Goal: Information Seeking & Learning: Learn about a topic

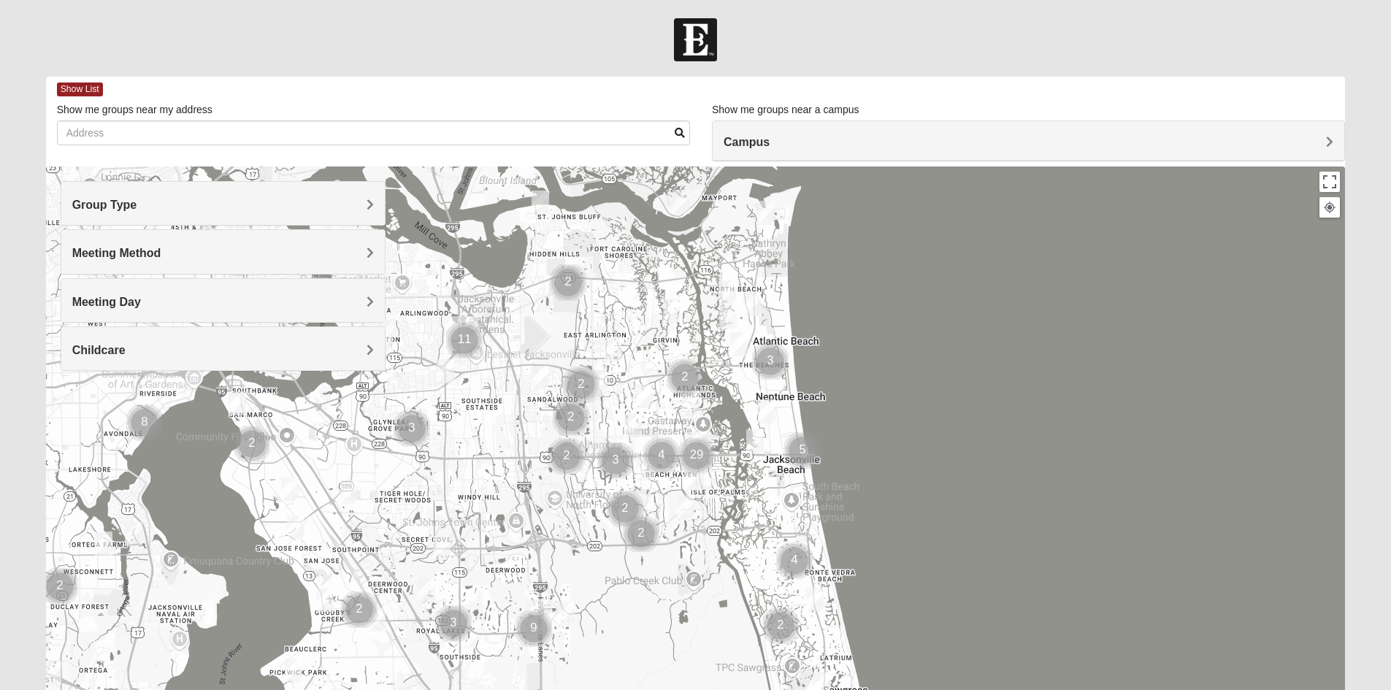
click at [137, 202] on h4 "Group Type" at bounding box center [223, 205] width 302 height 14
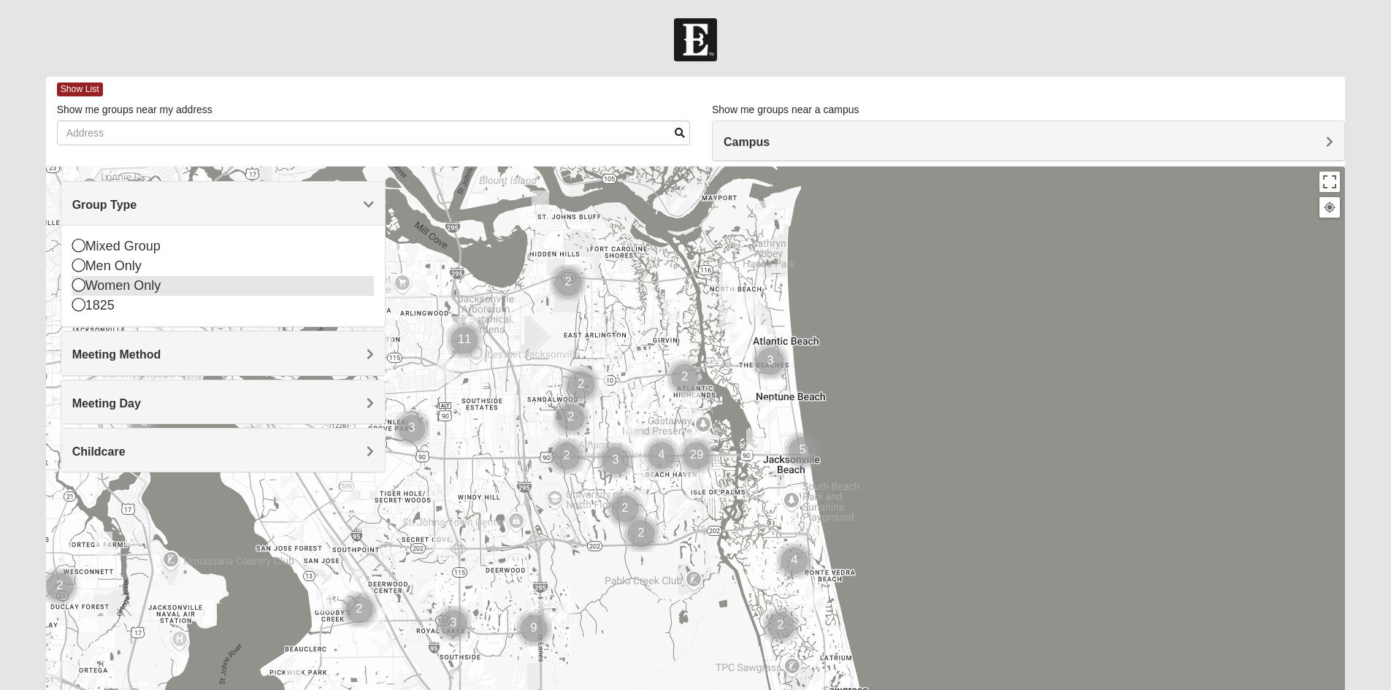
drag, startPoint x: 110, startPoint y: 292, endPoint x: 101, endPoint y: 283, distance: 13.4
click at [111, 293] on div "Women Only" at bounding box center [223, 286] width 302 height 20
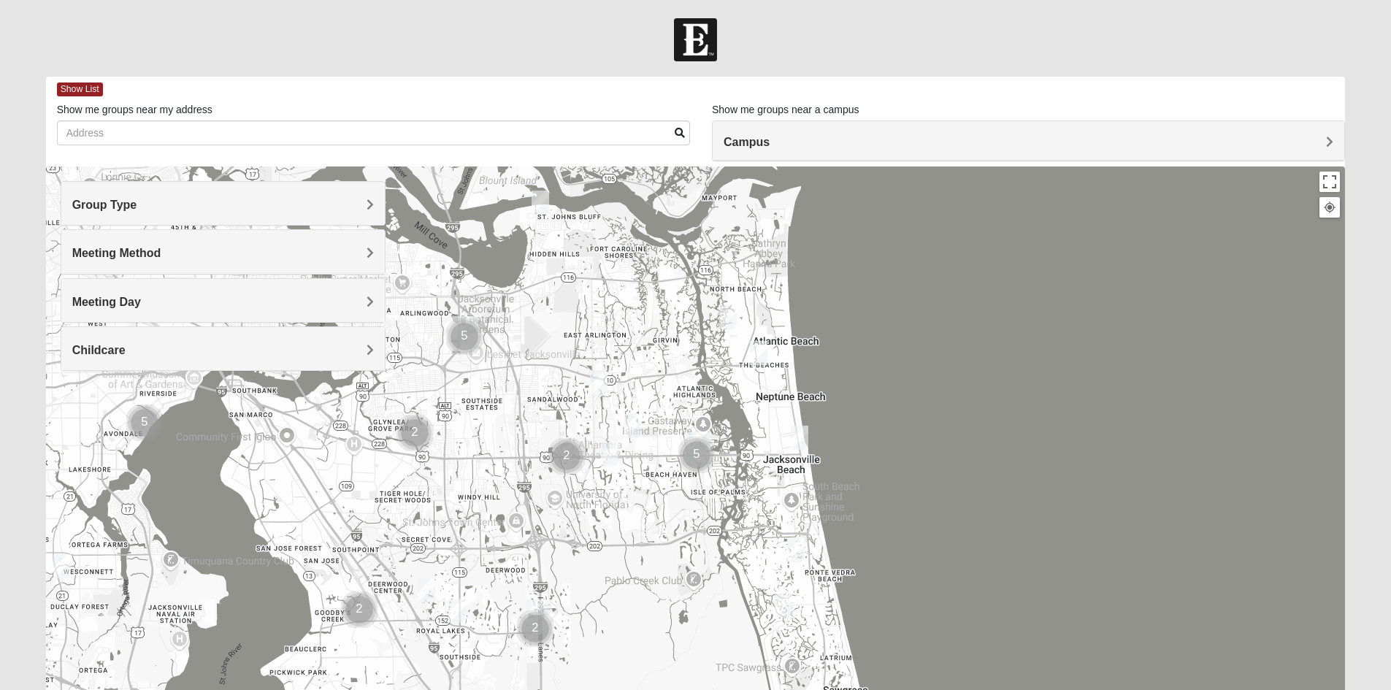
click at [175, 253] on h4 "Meeting Method" at bounding box center [223, 253] width 302 height 14
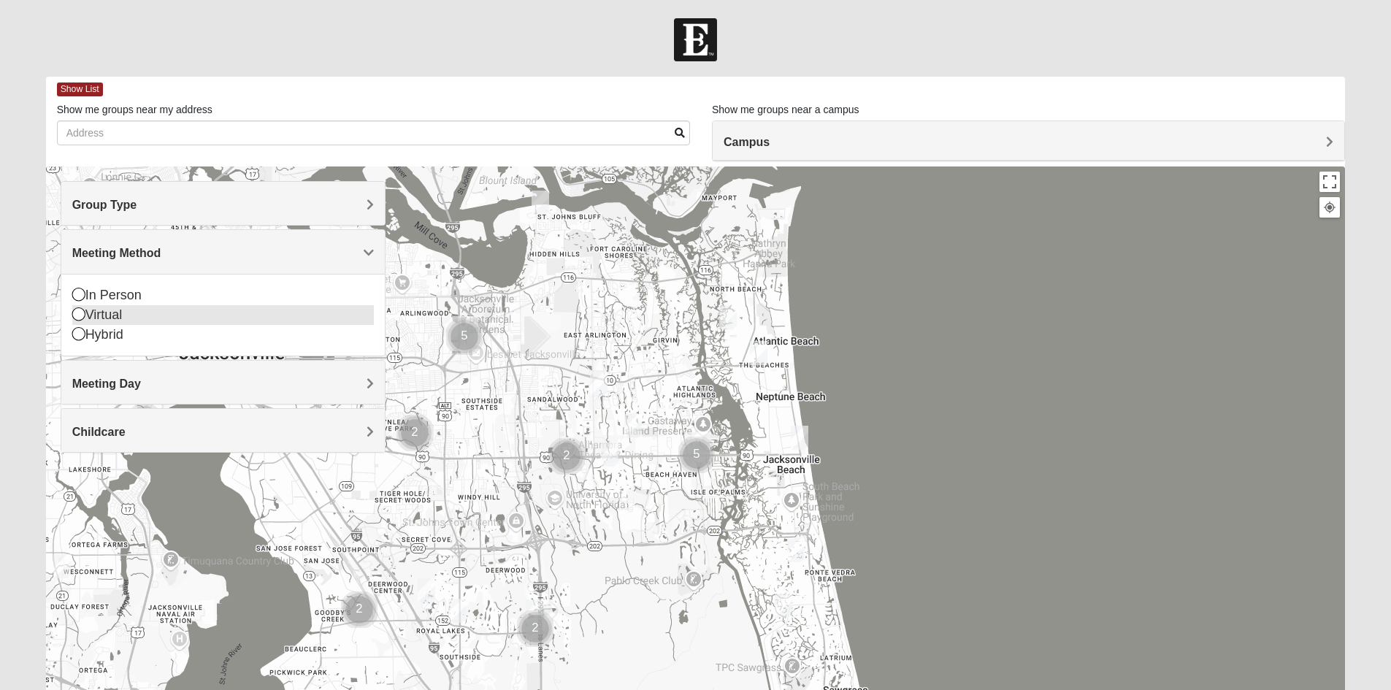
click at [112, 313] on div "Virtual" at bounding box center [223, 315] width 302 height 20
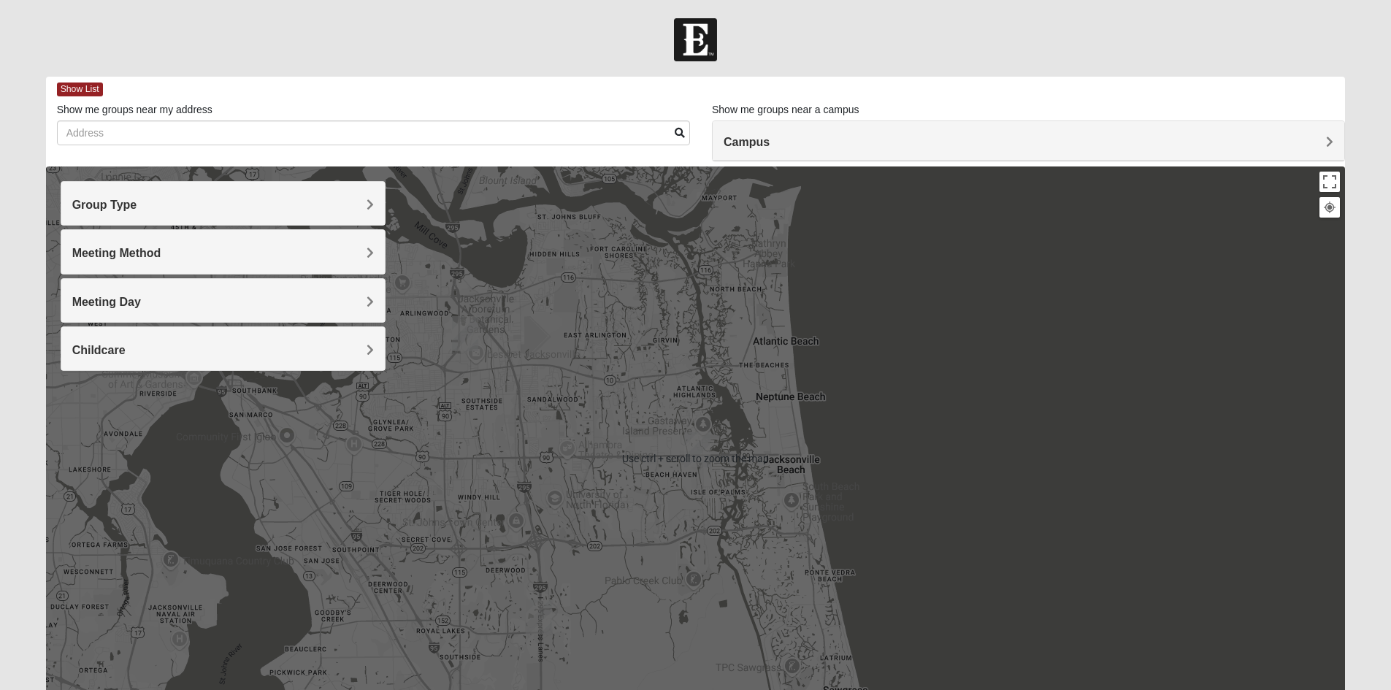
click at [838, 135] on h4 "Campus" at bounding box center [1029, 142] width 610 height 14
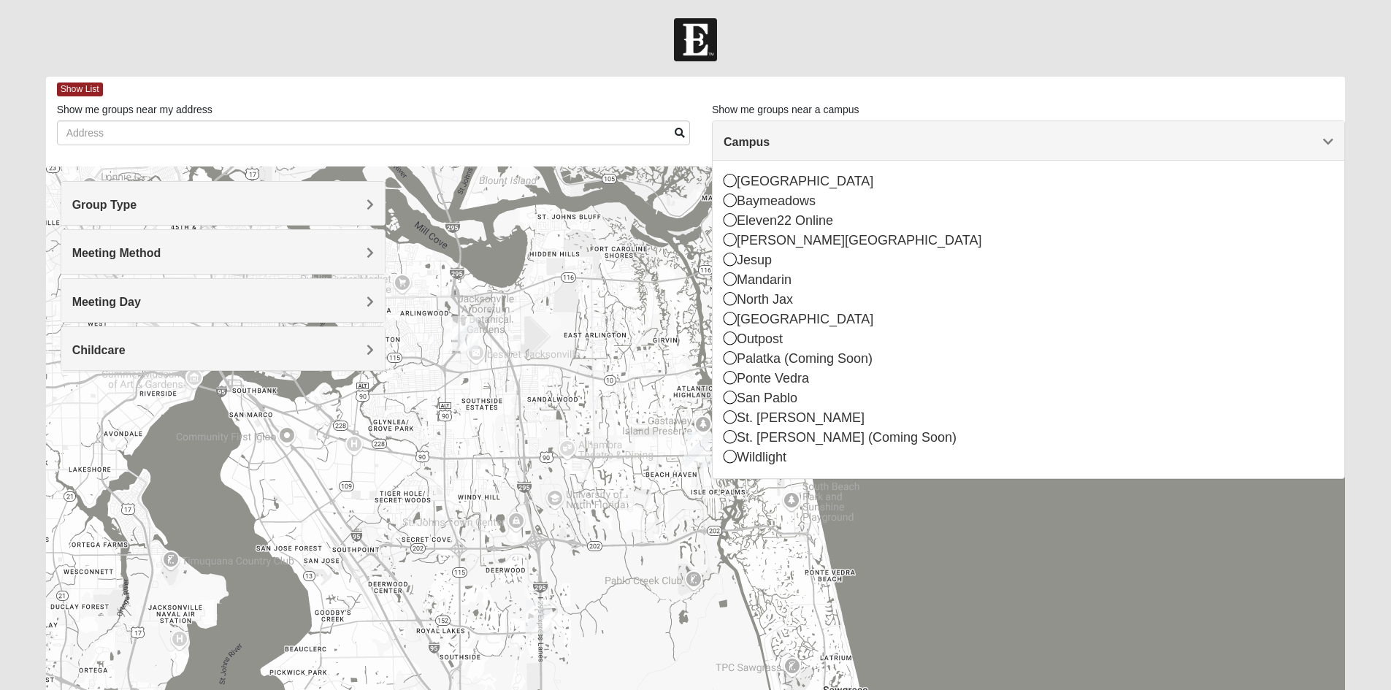
click at [957, 22] on div at bounding box center [695, 39] width 1391 height 43
click at [121, 210] on span "Group Type" at bounding box center [104, 205] width 65 height 12
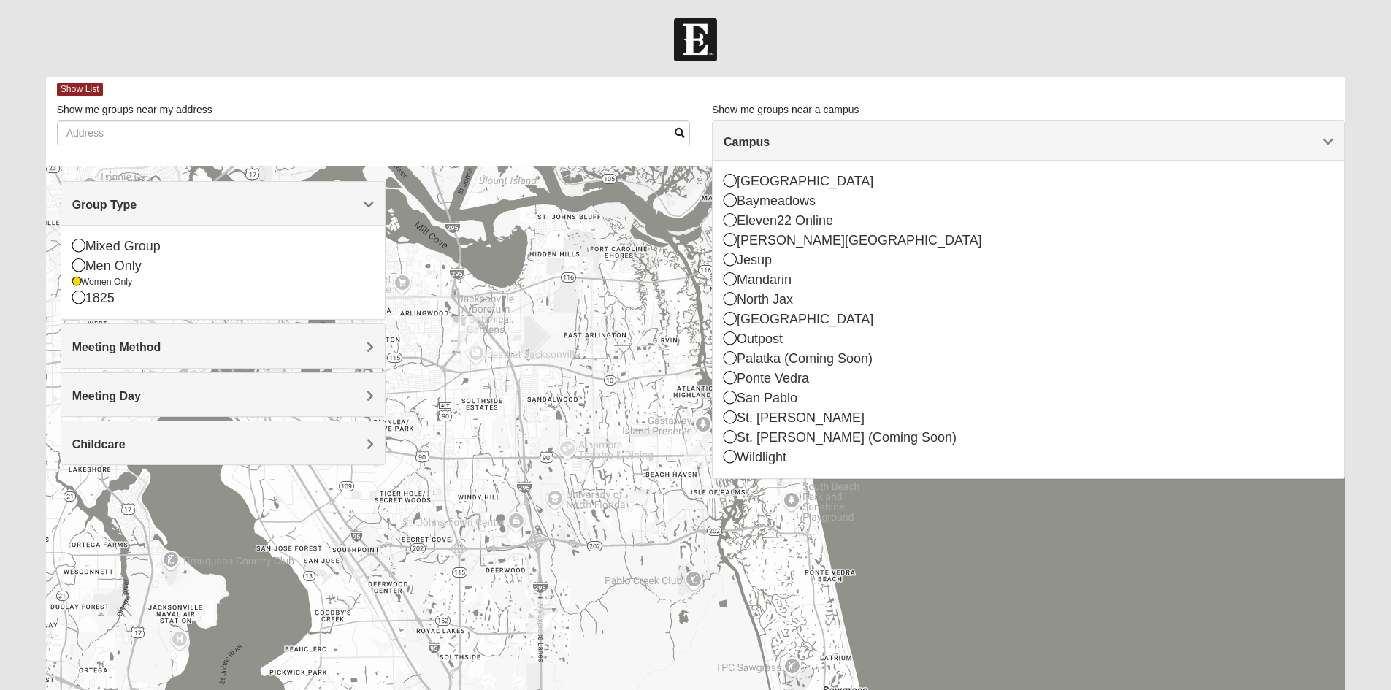
click at [121, 210] on span "Group Type" at bounding box center [104, 205] width 65 height 12
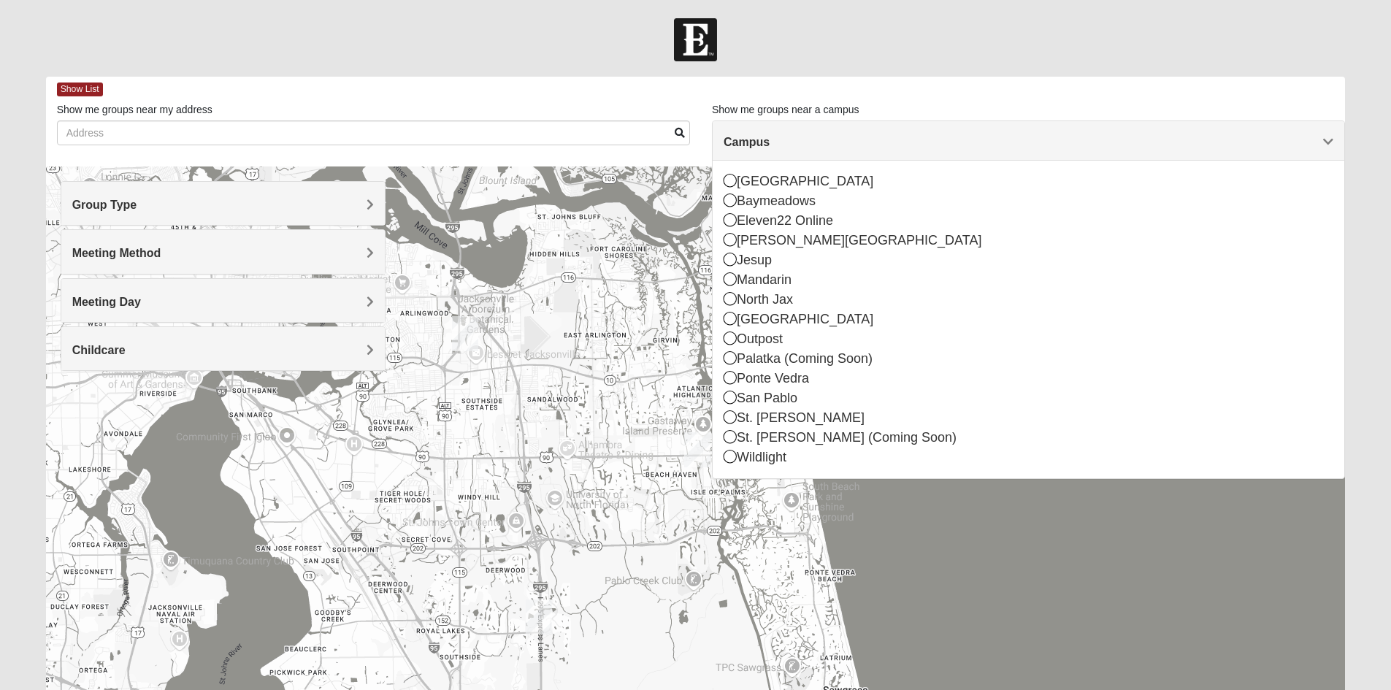
click at [134, 250] on span "Meeting Method" at bounding box center [116, 253] width 89 height 12
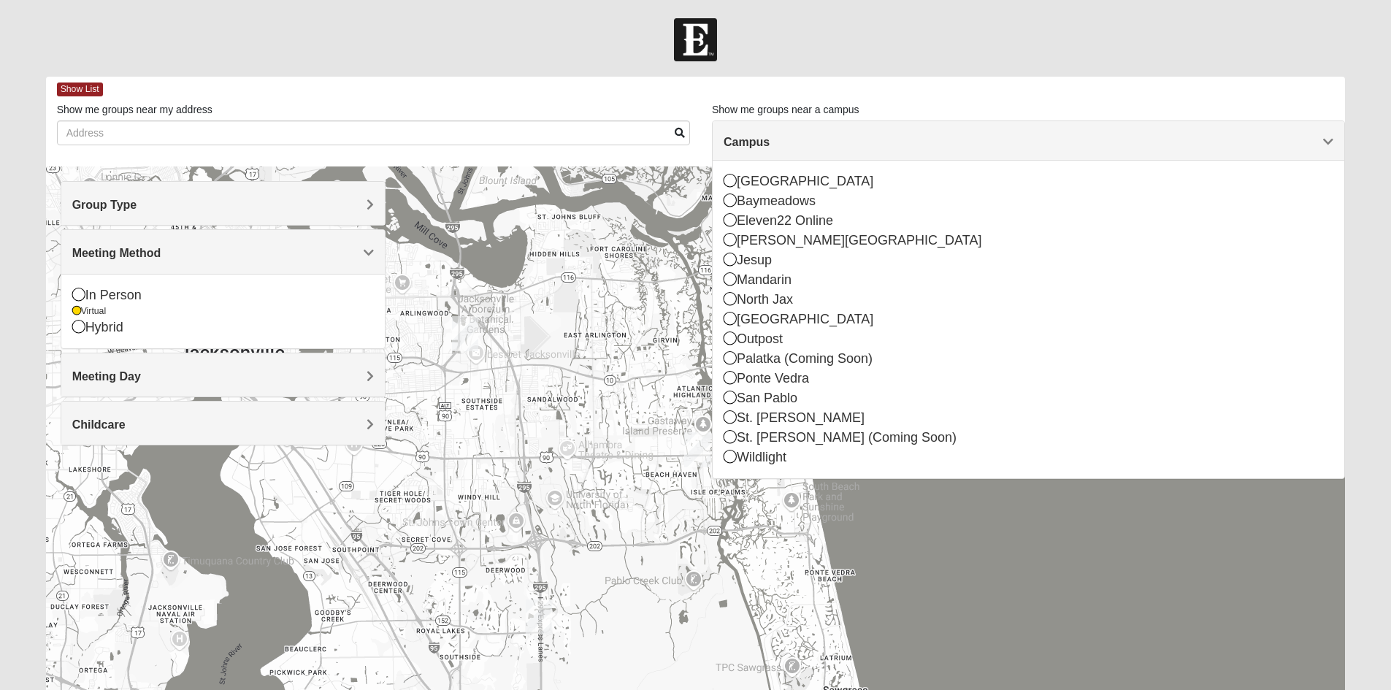
click at [134, 250] on span "Meeting Method" at bounding box center [116, 253] width 89 height 12
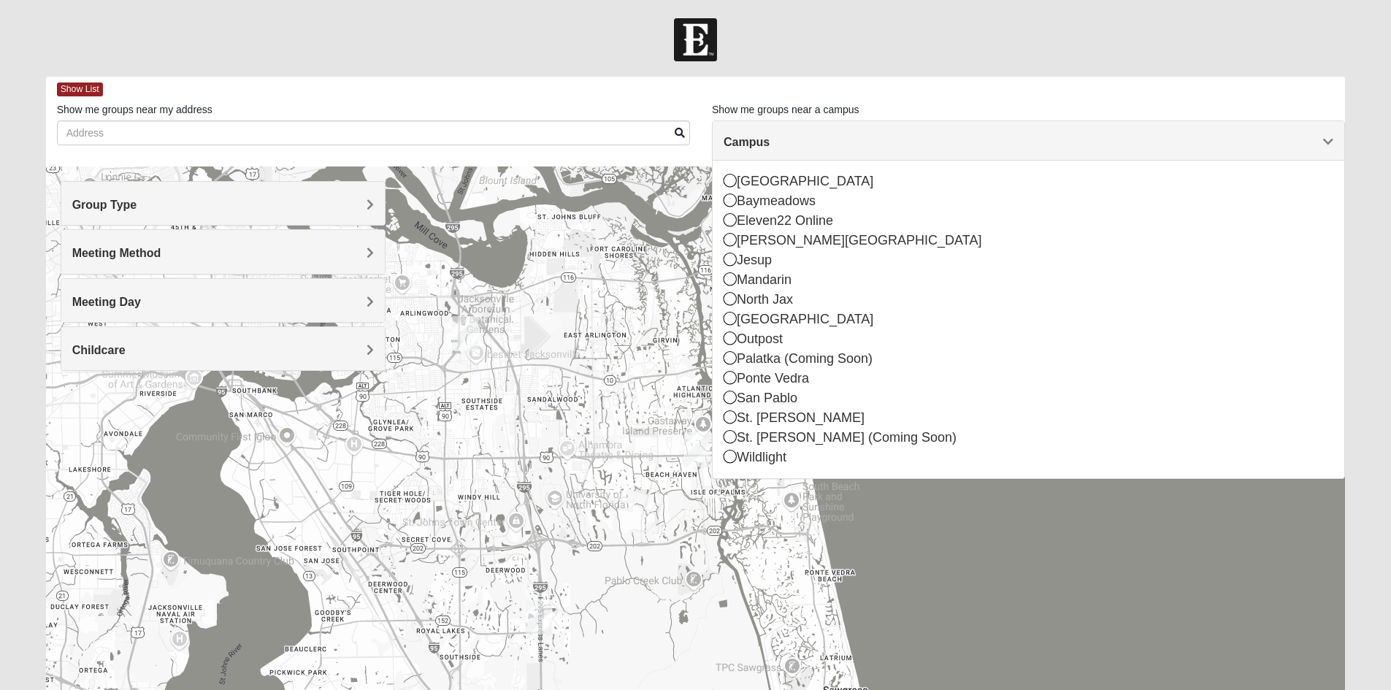
click at [125, 302] on span "Meeting Day" at bounding box center [106, 302] width 69 height 12
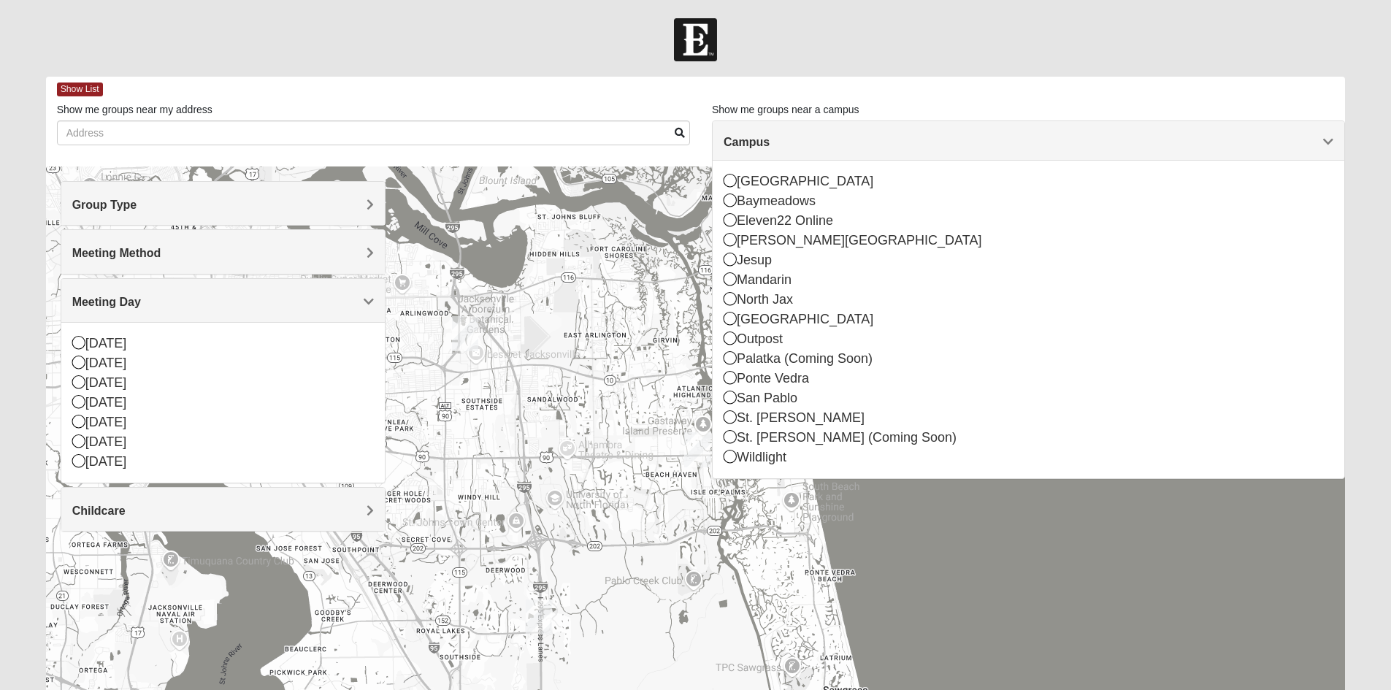
click at [125, 302] on span "Meeting Day" at bounding box center [106, 302] width 69 height 12
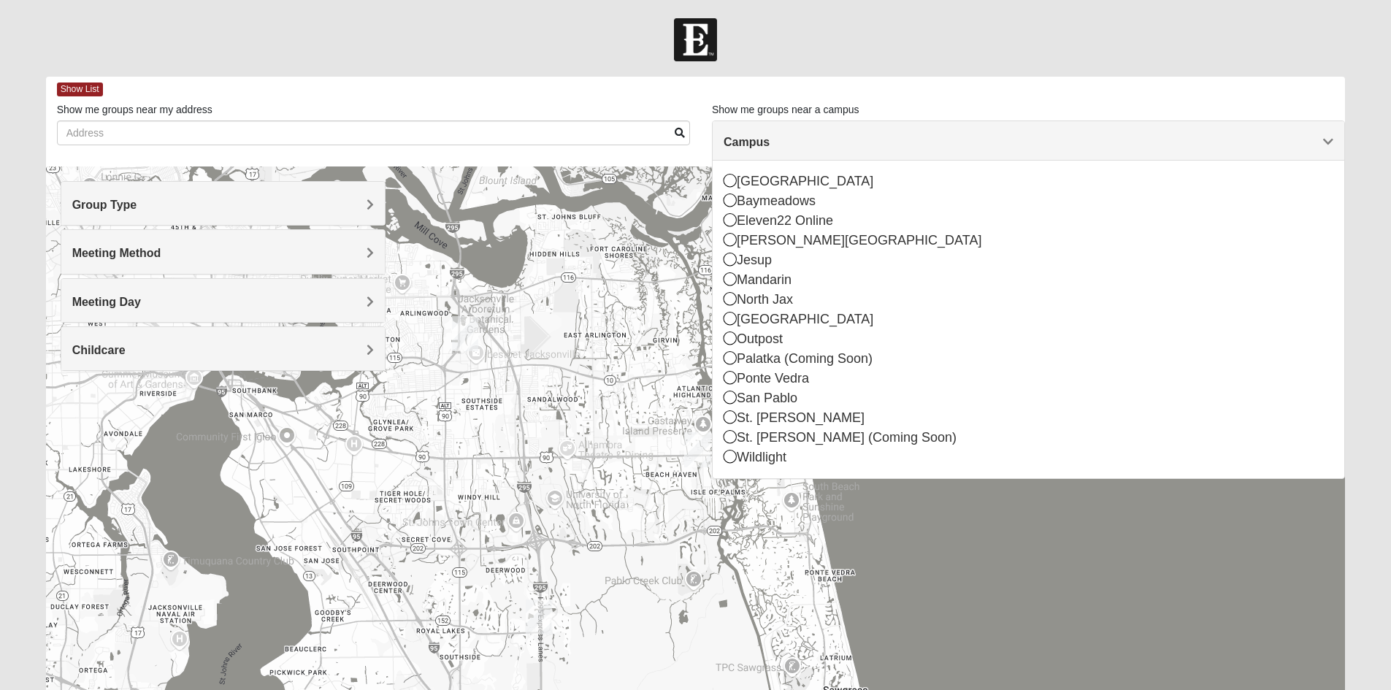
click at [131, 336] on div "Childcare" at bounding box center [223, 348] width 324 height 43
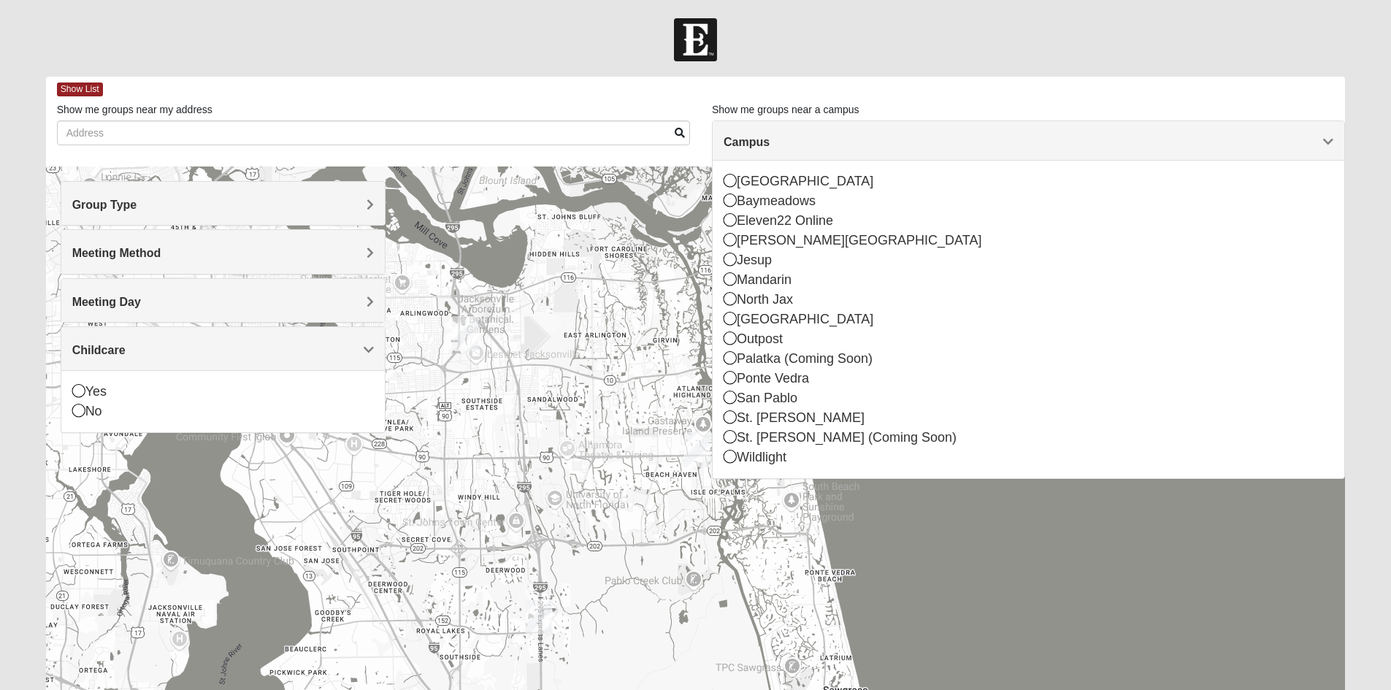
click at [123, 359] on div "Childcare" at bounding box center [223, 348] width 324 height 43
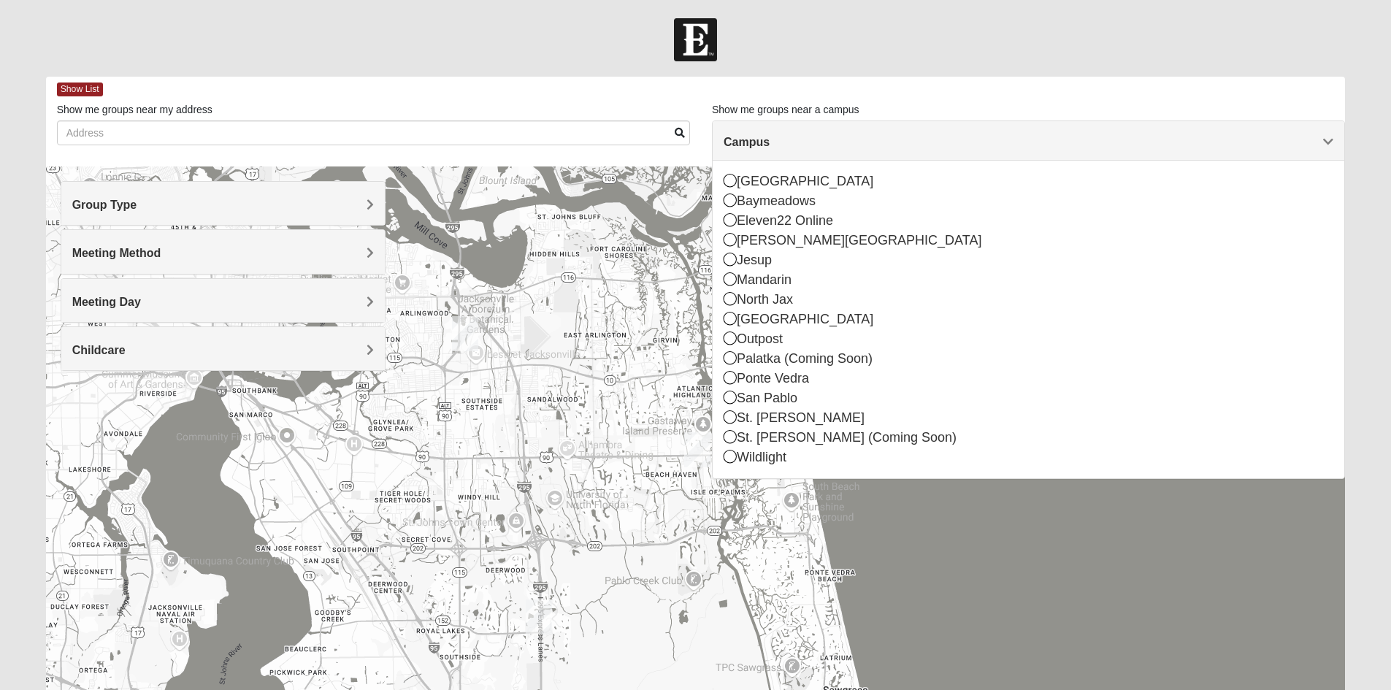
click at [1363, 219] on form "Log In Find A Group Error Show List Loading Groups" at bounding box center [695, 411] width 1391 height 786
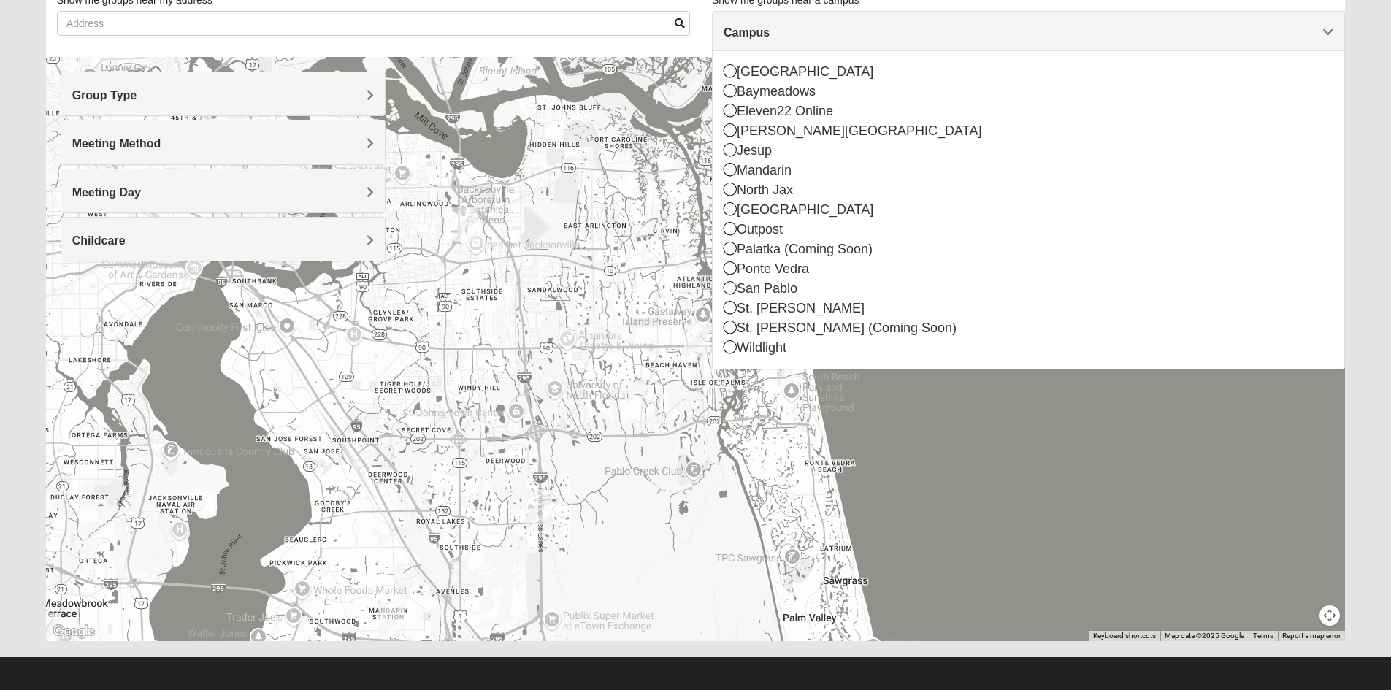
scroll to position [114, 0]
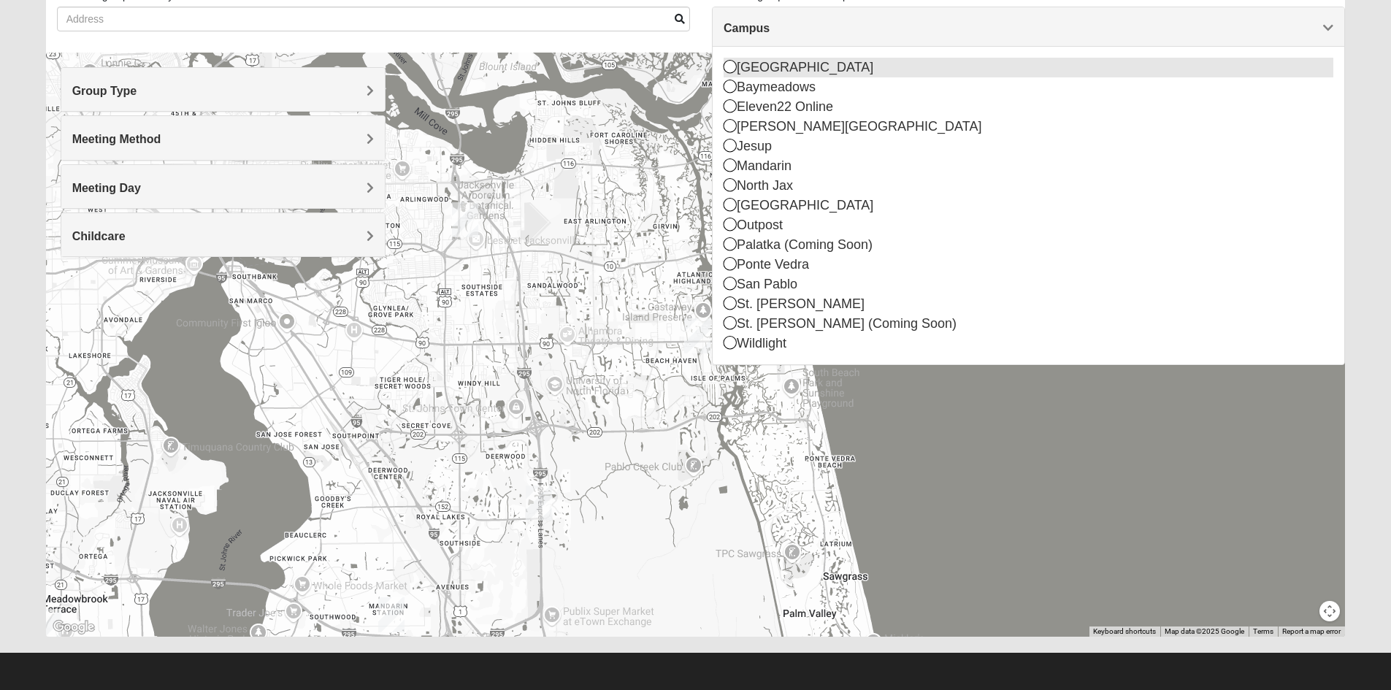
click at [761, 69] on div "[GEOGRAPHIC_DATA]" at bounding box center [1029, 68] width 610 height 20
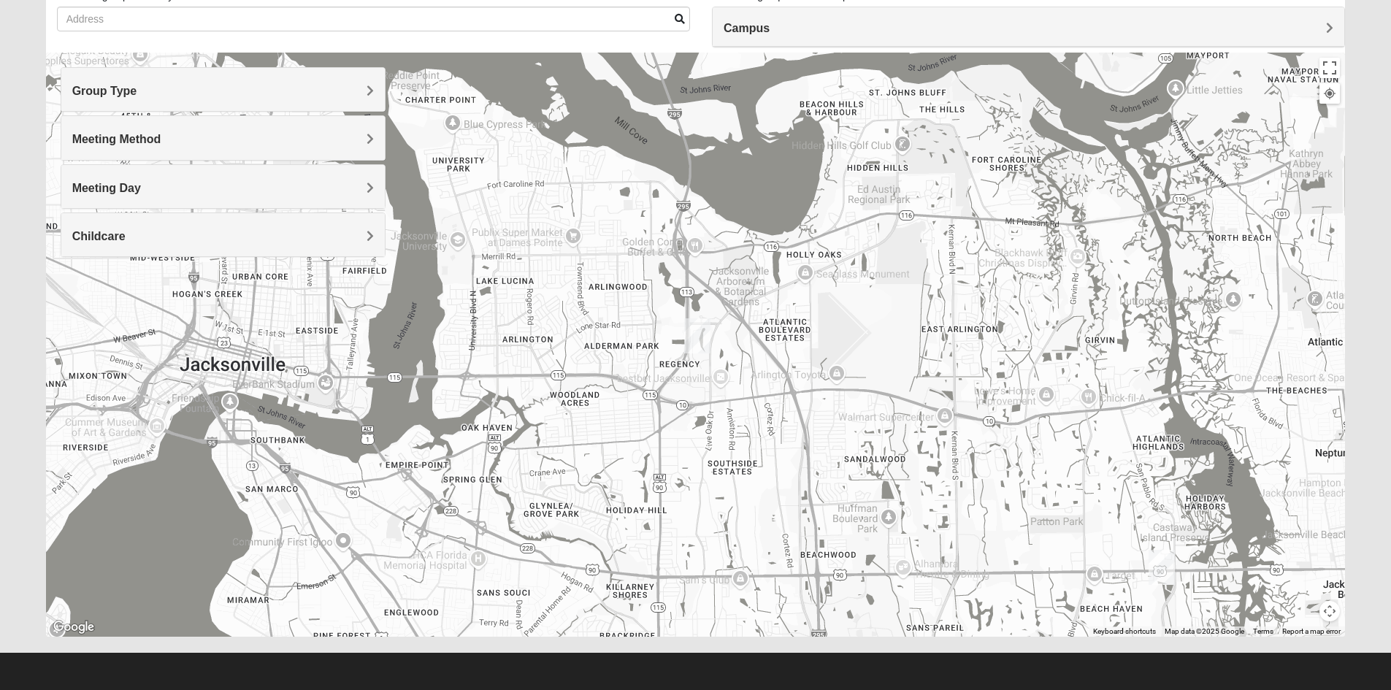
click at [694, 342] on img "Arlington" at bounding box center [697, 335] width 26 height 35
click at [693, 288] on div "[STREET_ADDRESS][PERSON_NAME]" at bounding box center [701, 299] width 163 height 22
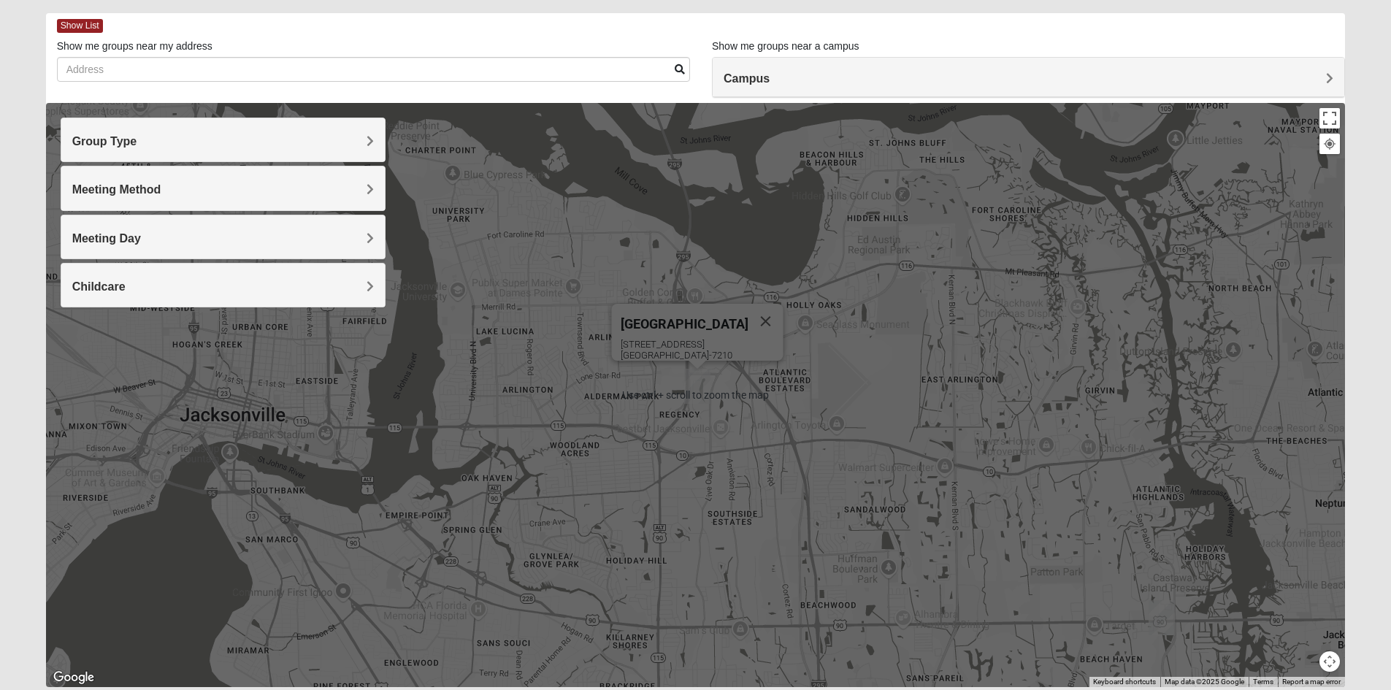
scroll to position [0, 0]
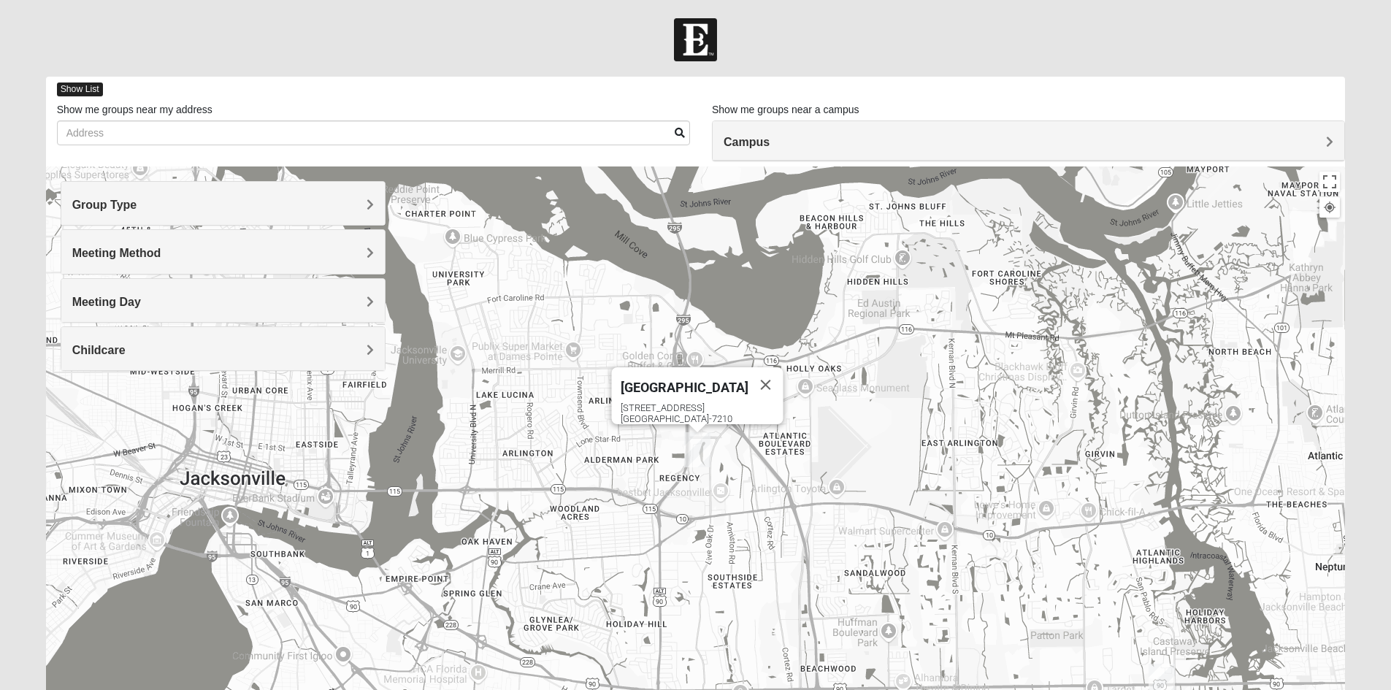
click at [77, 85] on span "Show List" at bounding box center [80, 90] width 46 height 14
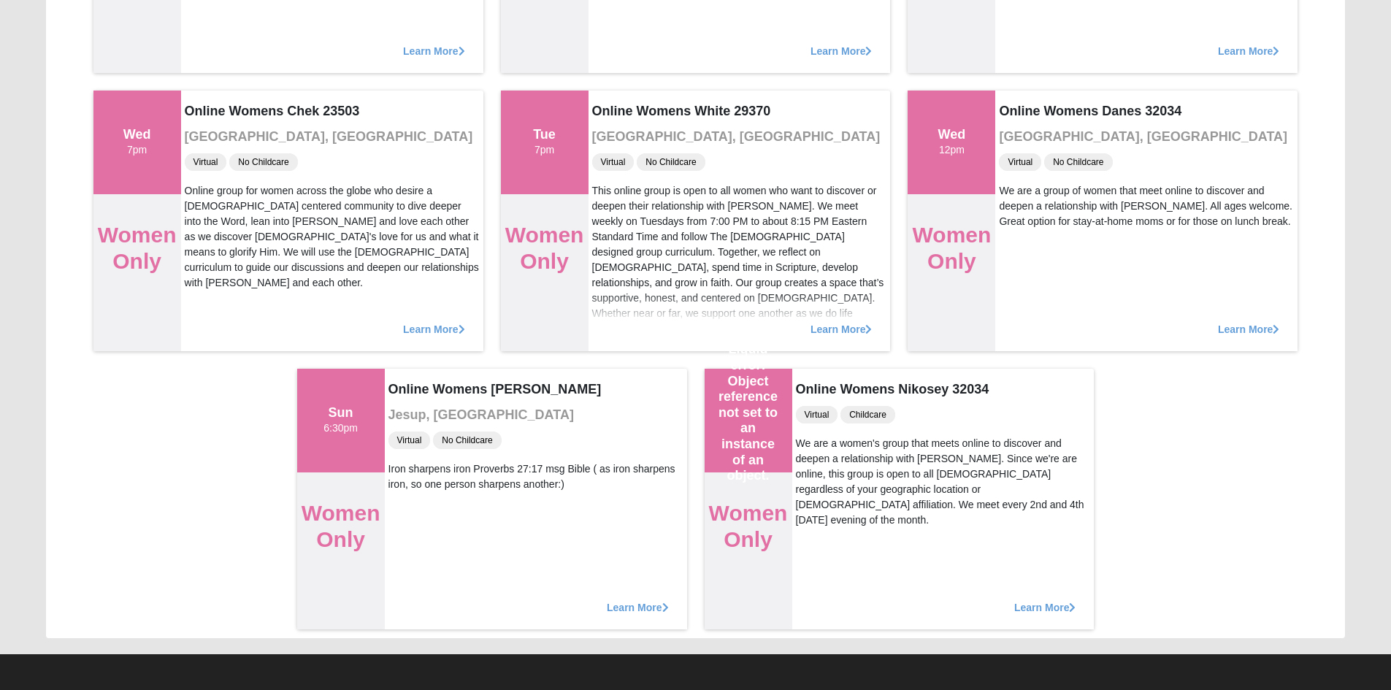
scroll to position [375, 0]
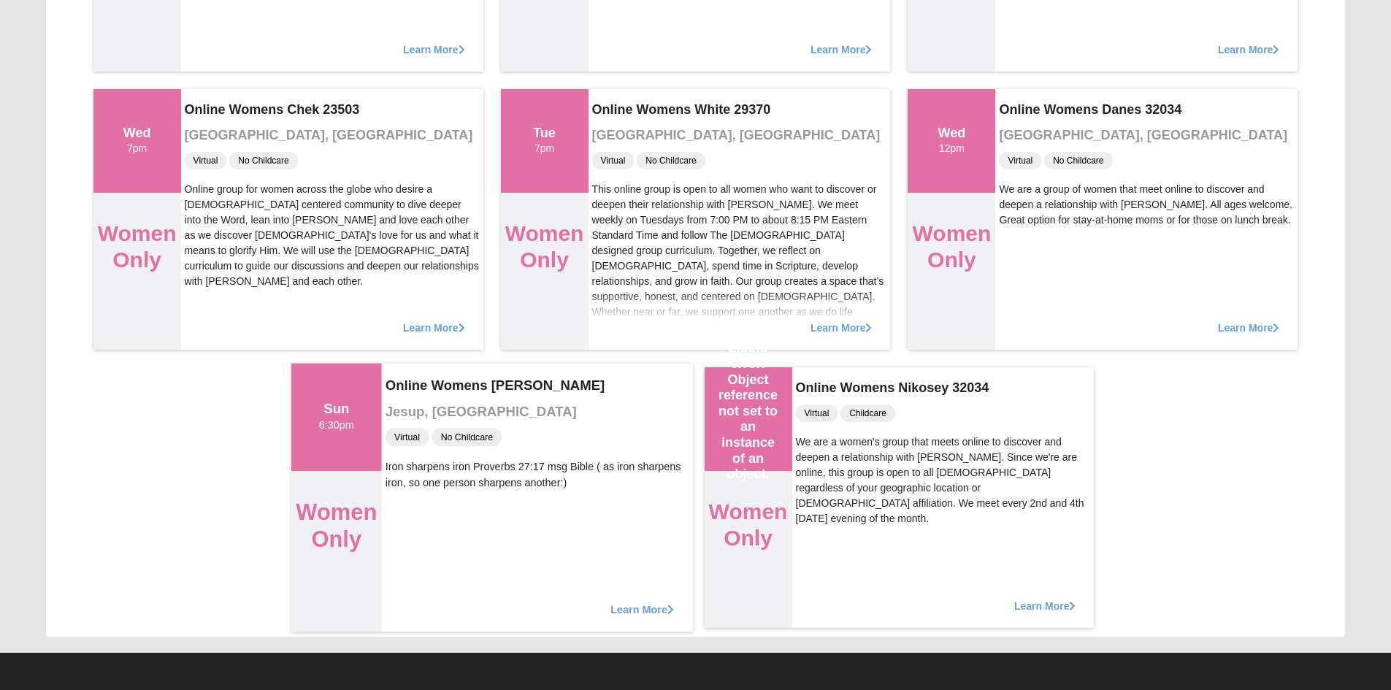
click at [640, 602] on span "Learn More" at bounding box center [643, 602] width 64 height 0
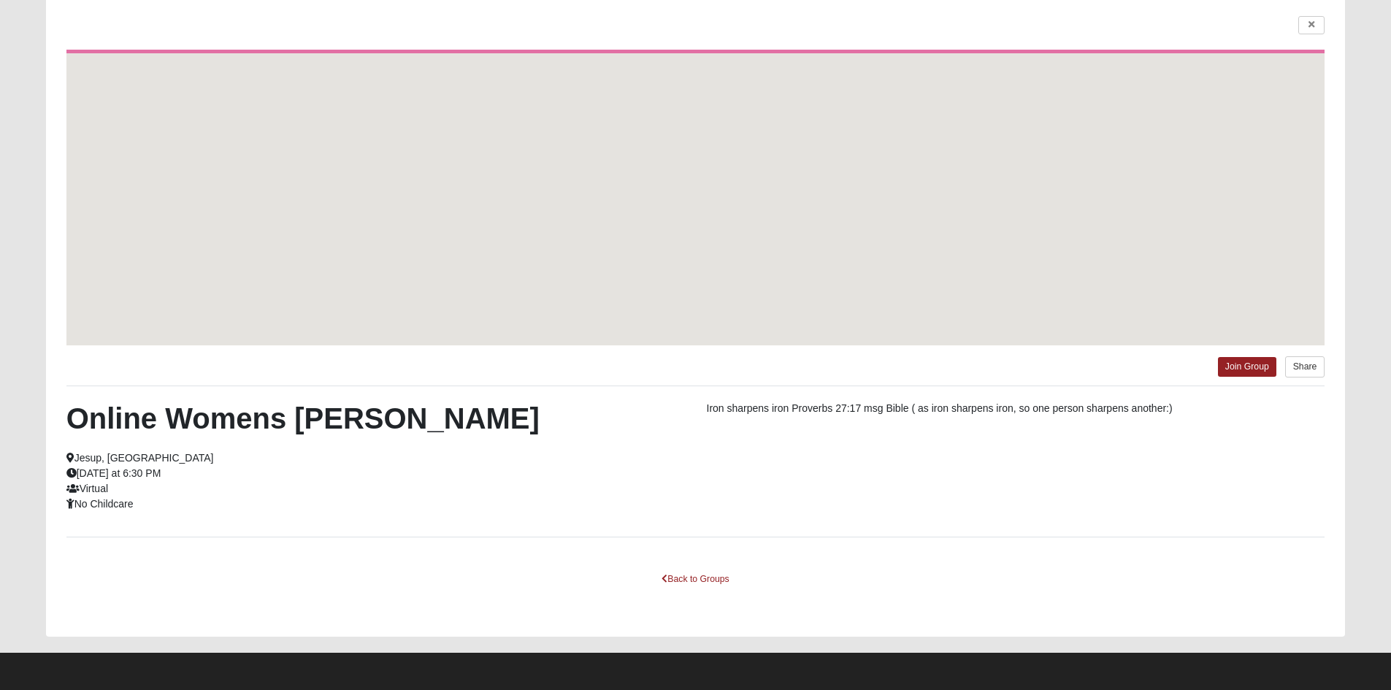
scroll to position [107, 0]
